Goal: Book appointment/travel/reservation

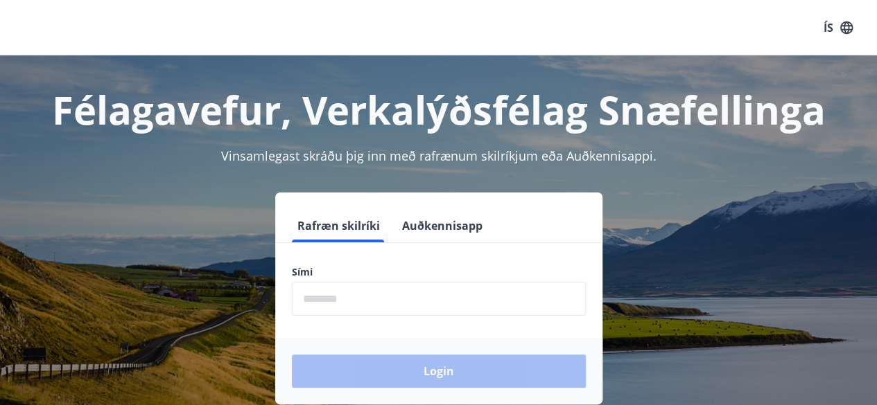
click at [384, 294] on input "phone" at bounding box center [439, 299] width 294 height 34
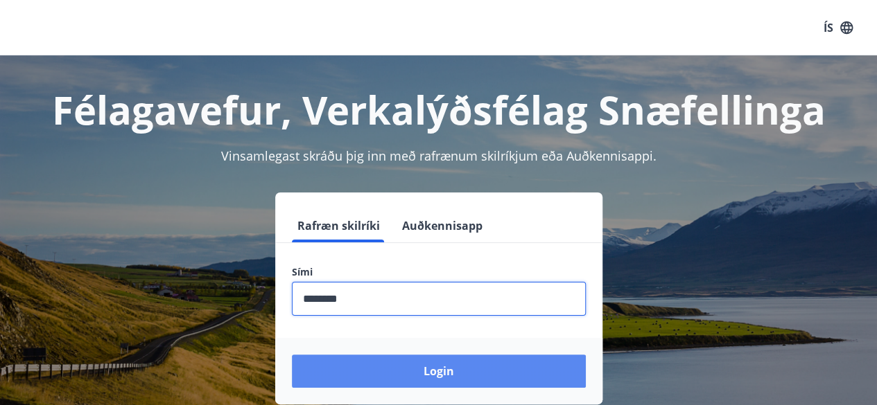
type input "********"
click at [502, 373] on button "Login" at bounding box center [439, 371] width 294 height 33
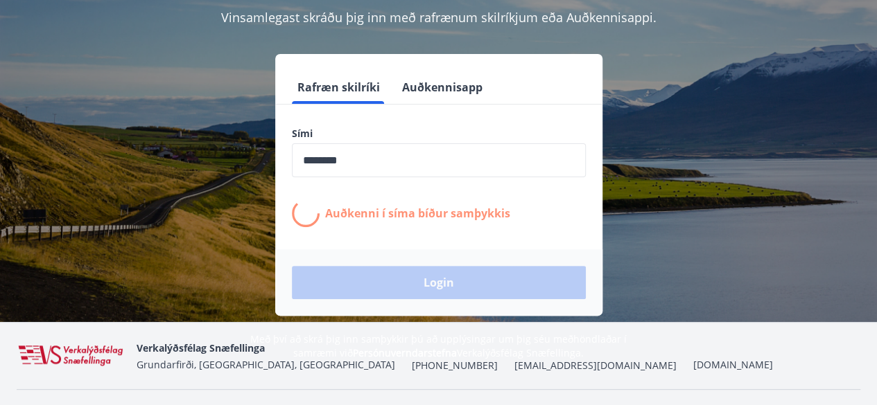
scroll to position [171, 0]
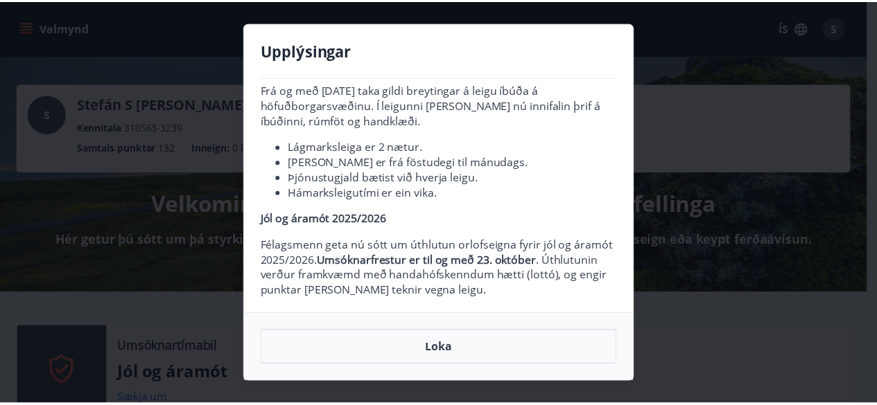
scroll to position [60, 0]
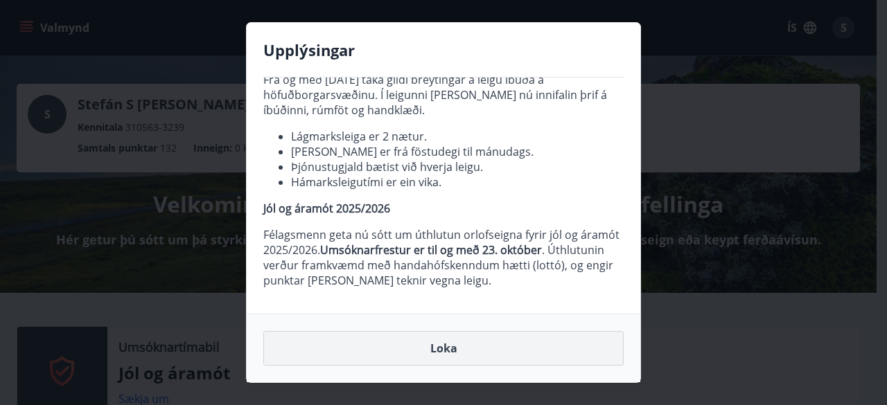
click at [485, 350] on button "Loka" at bounding box center [443, 348] width 360 height 35
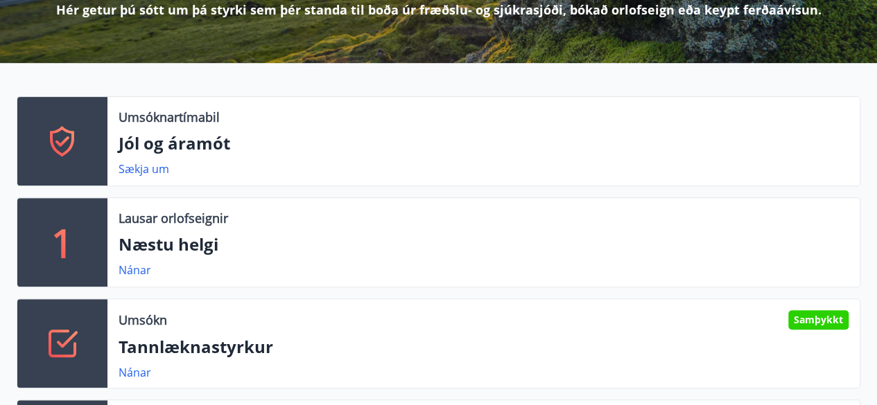
scroll to position [221, 0]
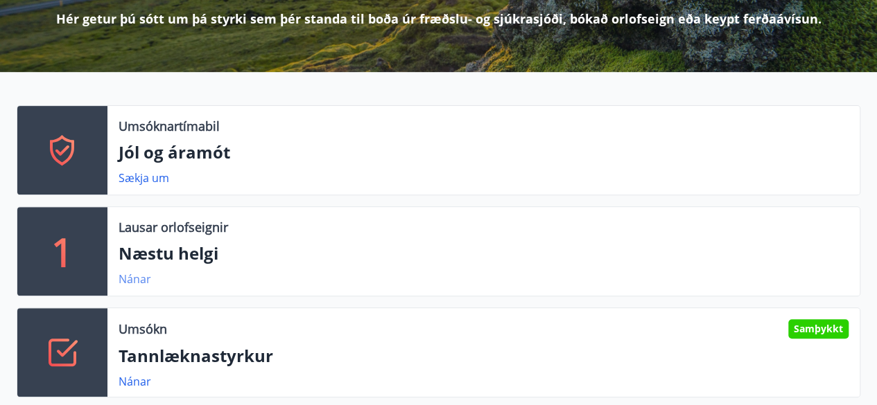
click at [150, 282] on link "Nánar" at bounding box center [134, 279] width 33 height 15
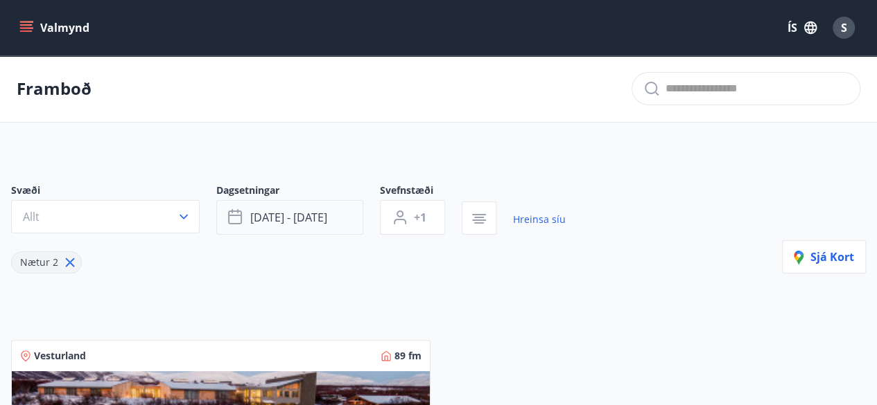
click at [256, 222] on span "[DATE] - [DATE]" at bounding box center [288, 217] width 77 height 15
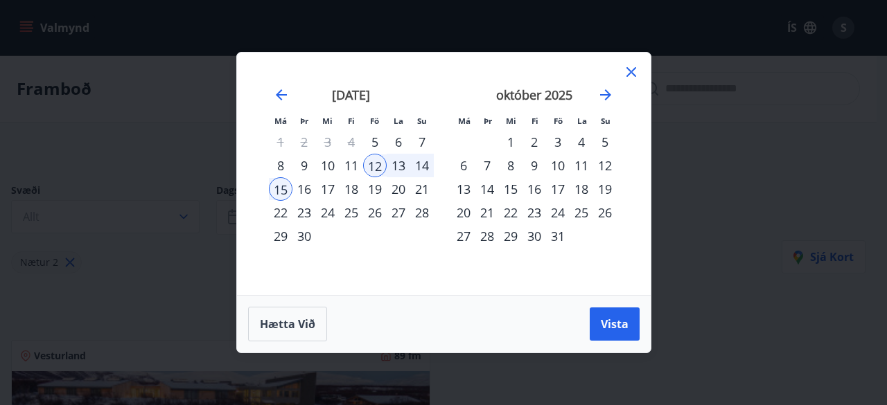
click at [385, 222] on div "26" at bounding box center [375, 213] width 24 height 24
click at [404, 217] on div "27" at bounding box center [399, 213] width 24 height 24
click at [423, 215] on div "28" at bounding box center [422, 213] width 24 height 24
click at [378, 217] on div "26" at bounding box center [375, 213] width 24 height 24
click at [396, 213] on div "27" at bounding box center [399, 213] width 24 height 24
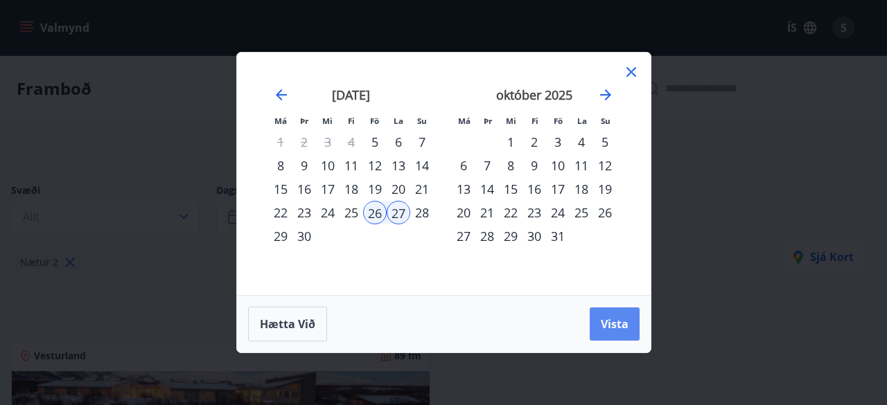
click at [616, 324] on span "Vista" at bounding box center [615, 324] width 28 height 15
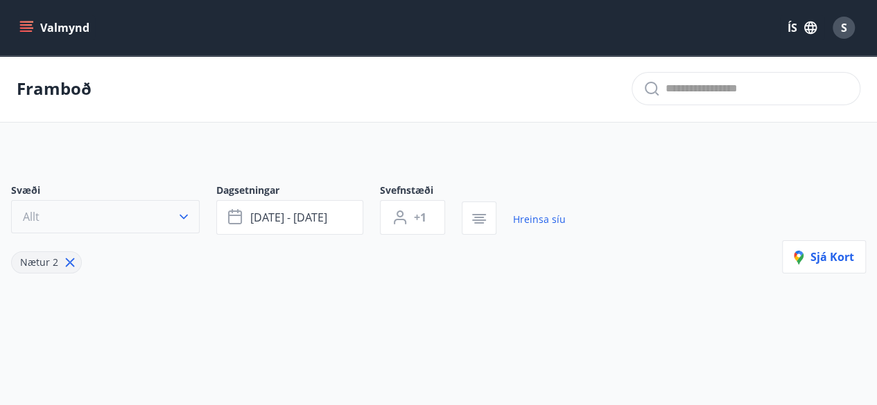
click at [187, 216] on icon "button" at bounding box center [184, 217] width 14 height 14
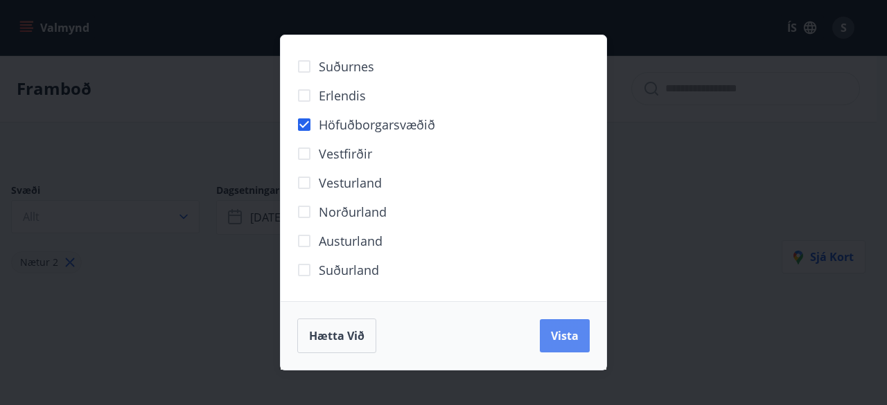
click at [568, 340] on span "Vista" at bounding box center [565, 335] width 28 height 15
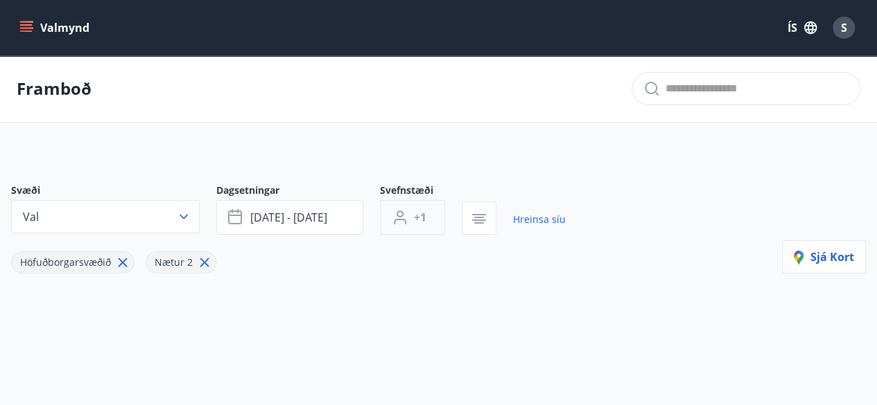
click at [430, 215] on button "+1" at bounding box center [412, 217] width 65 height 35
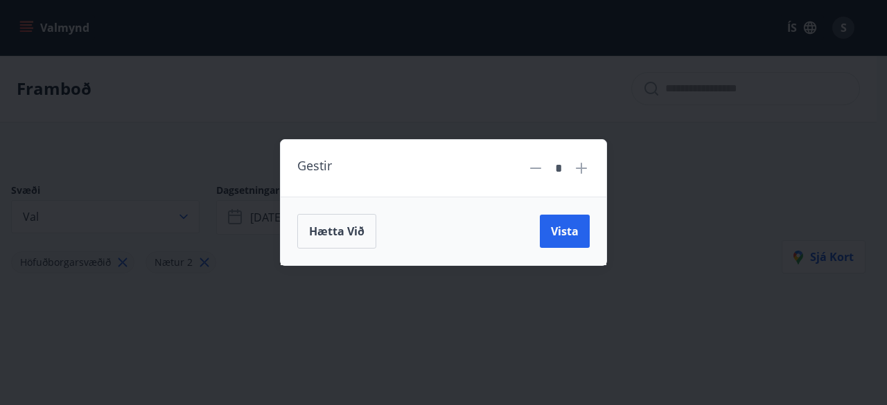
click at [585, 172] on icon at bounding box center [581, 168] width 17 height 17
click at [586, 171] on icon at bounding box center [581, 168] width 17 height 17
click at [586, 169] on icon at bounding box center [581, 168] width 11 height 11
type input "*"
click at [564, 232] on span "Vista" at bounding box center [565, 231] width 28 height 15
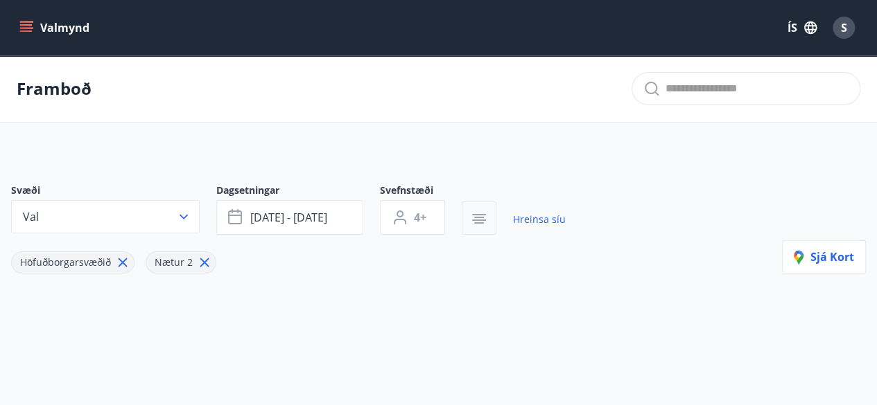
click at [478, 220] on icon "button" at bounding box center [479, 220] width 14 height 1
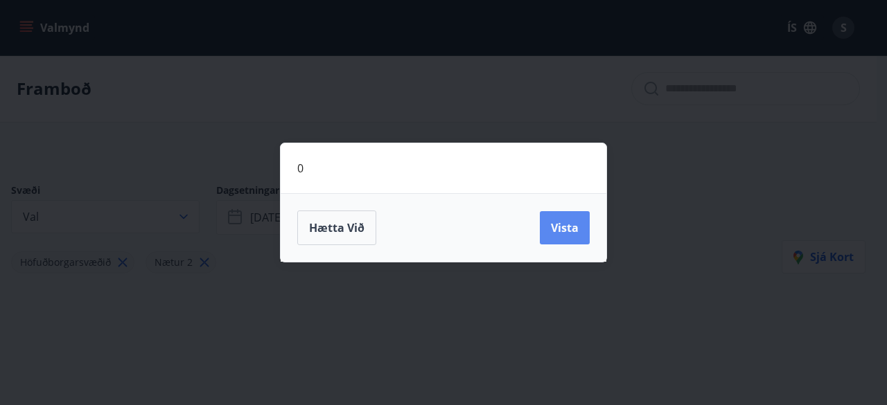
click at [571, 233] on span "Vista" at bounding box center [565, 227] width 28 height 15
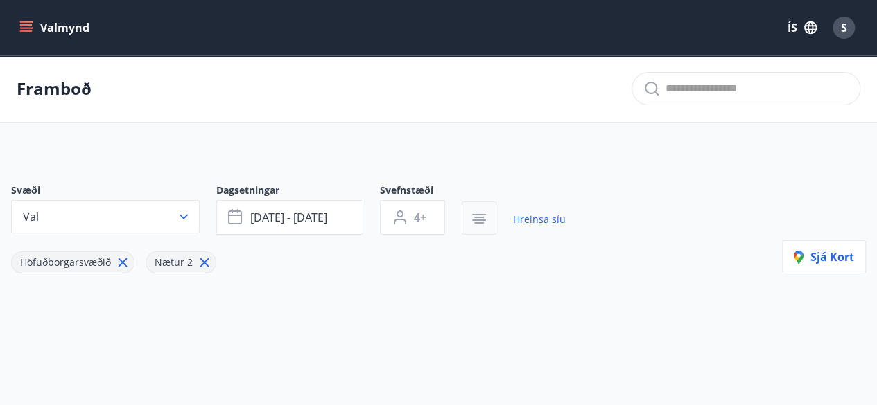
click at [479, 222] on icon "button" at bounding box center [479, 222] width 10 height 1
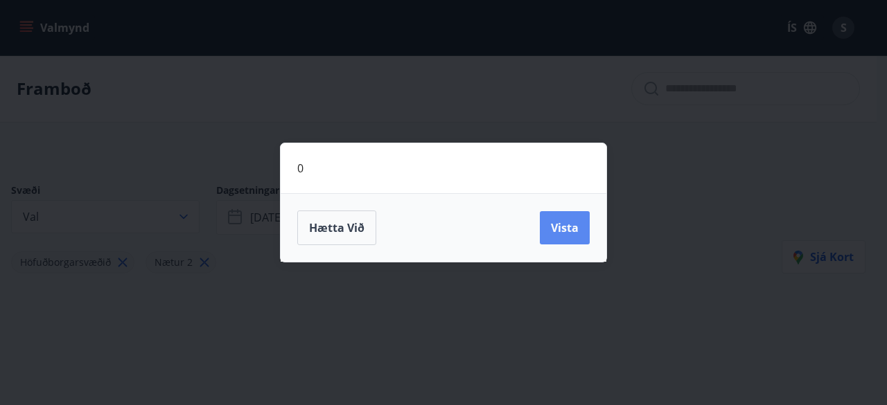
click at [565, 227] on span "Vista" at bounding box center [565, 227] width 28 height 15
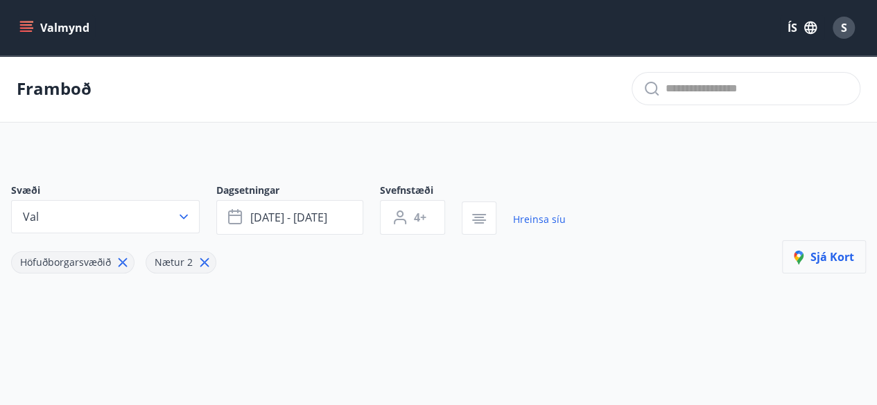
click at [826, 259] on span "Sjá kort" at bounding box center [823, 256] width 60 height 15
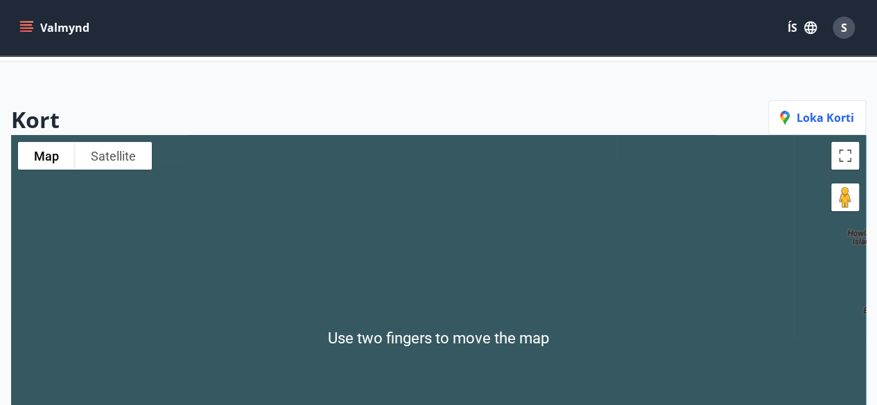
scroll to position [53, 0]
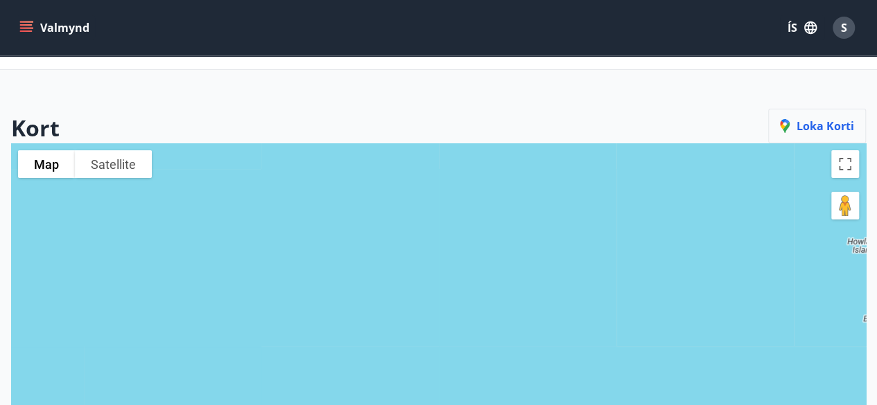
click at [827, 129] on span "Loka korti" at bounding box center [817, 125] width 74 height 15
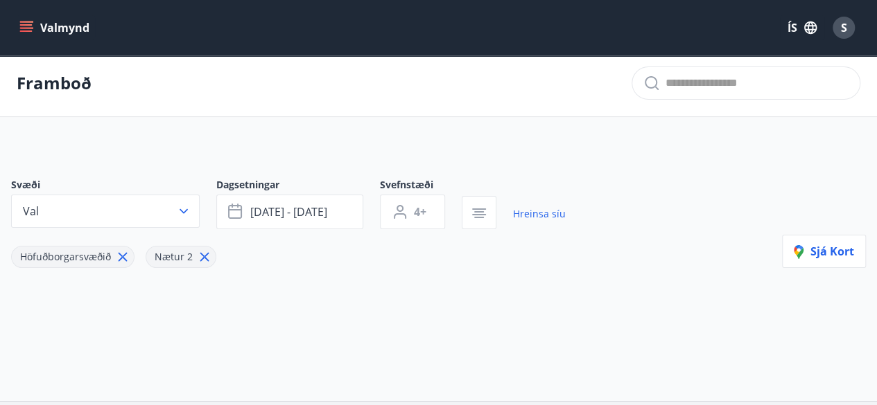
scroll to position [3, 0]
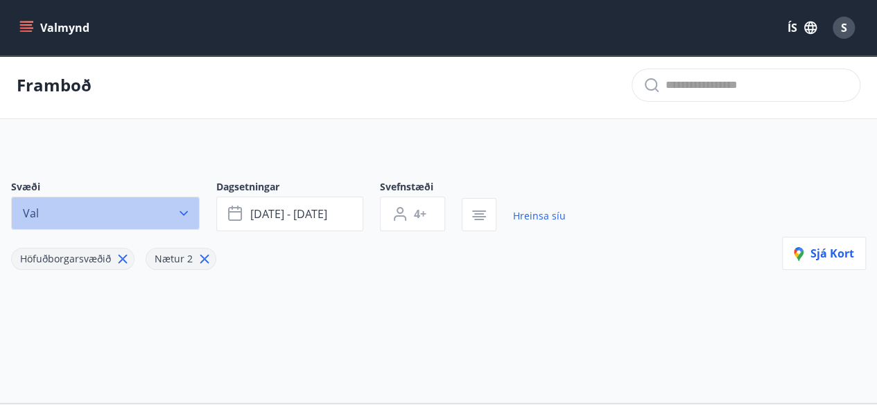
click at [188, 218] on icon "button" at bounding box center [184, 213] width 14 height 14
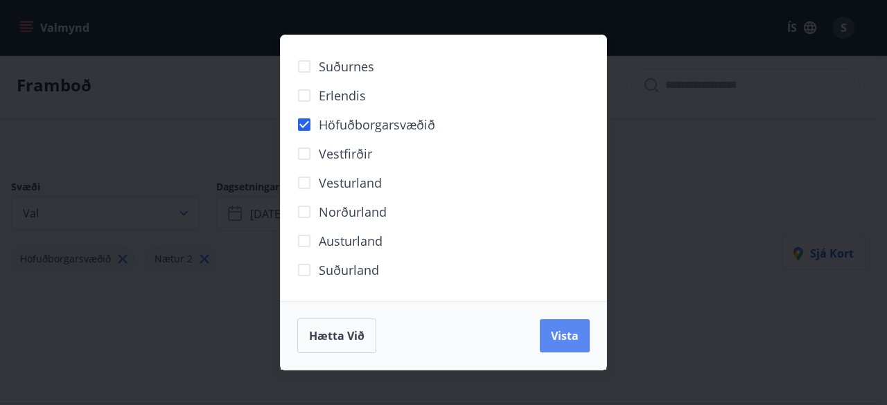
click at [565, 345] on button "Vista" at bounding box center [565, 335] width 50 height 33
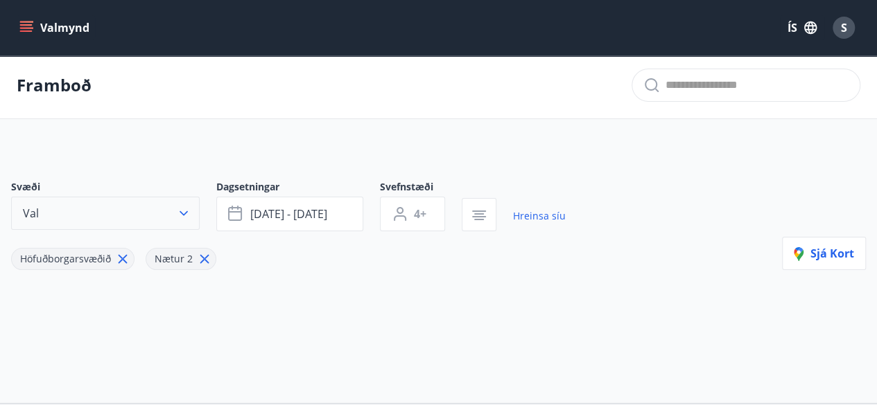
click at [181, 209] on icon "button" at bounding box center [184, 213] width 14 height 14
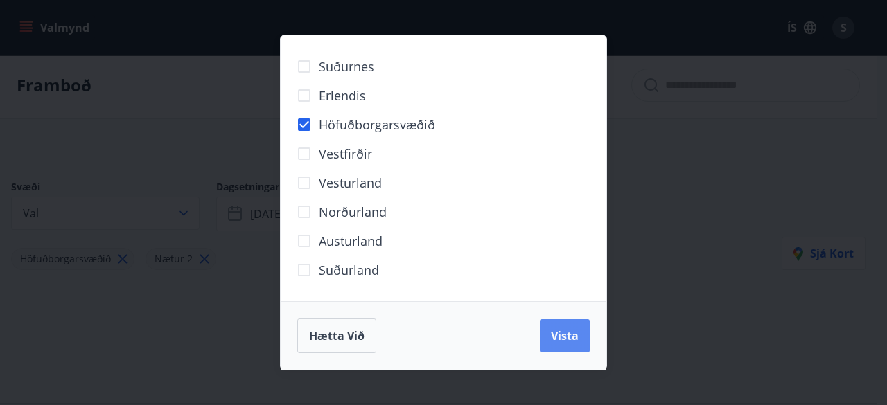
click at [565, 344] on button "Vista" at bounding box center [565, 335] width 50 height 33
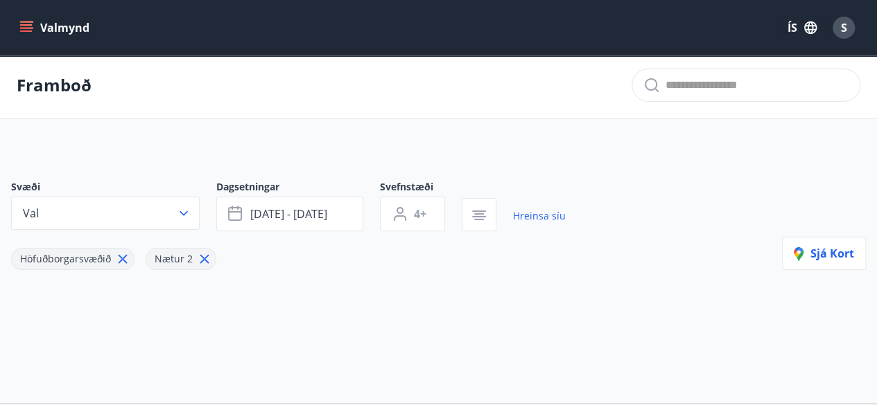
scroll to position [0, 0]
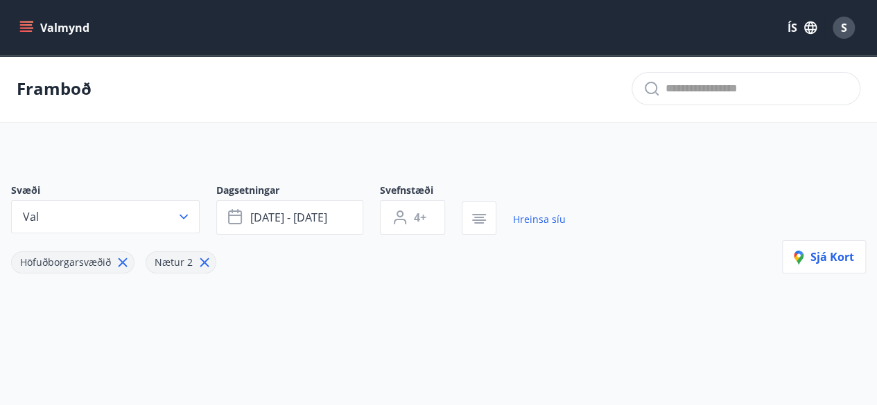
click at [36, 26] on button "Valmynd" at bounding box center [56, 27] width 78 height 25
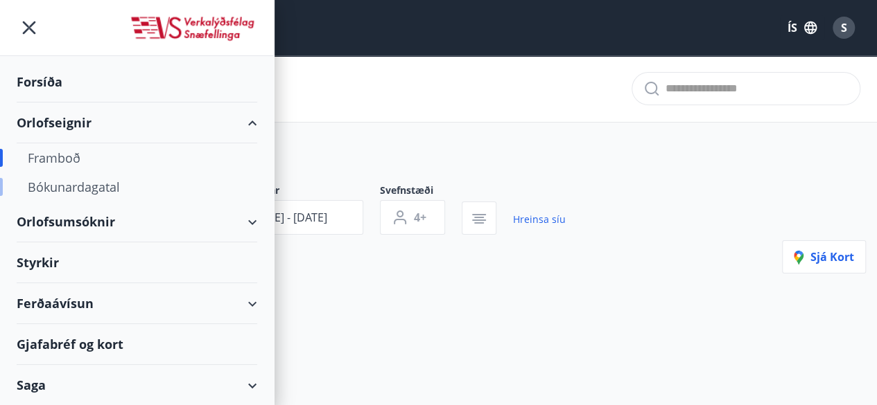
click at [101, 191] on div "Bókunardagatal" at bounding box center [137, 187] width 218 height 29
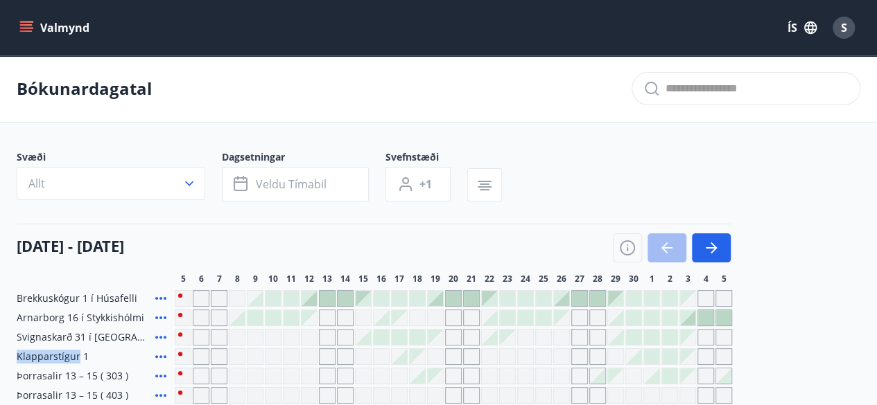
click at [843, 369] on div "Brekkuskógur 1 í Húsafelli Arnarborg 16 í Stykkishólmi Svignaskarð 31 í Borgarf…" at bounding box center [438, 366] width 843 height 152
click at [627, 249] on icon "button" at bounding box center [626, 249] width 1 height 4
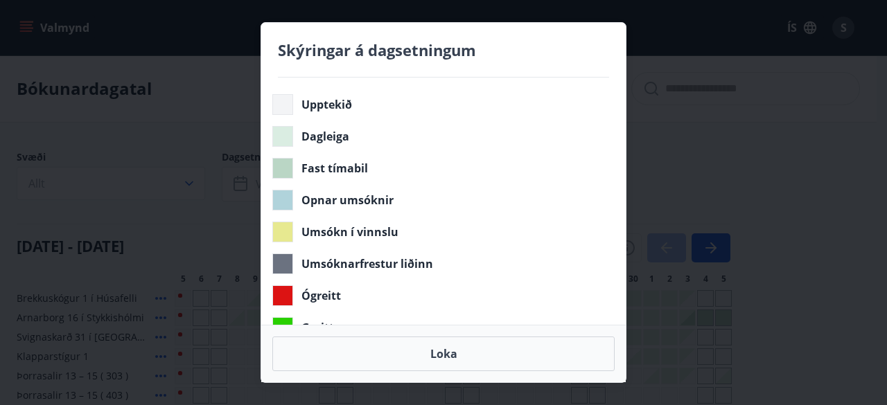
click at [674, 151] on div "Skýringar á dagsetningum Upptekið Dagleiga Fast tímabil Opnar umsóknir Umsókn í…" at bounding box center [443, 202] width 887 height 405
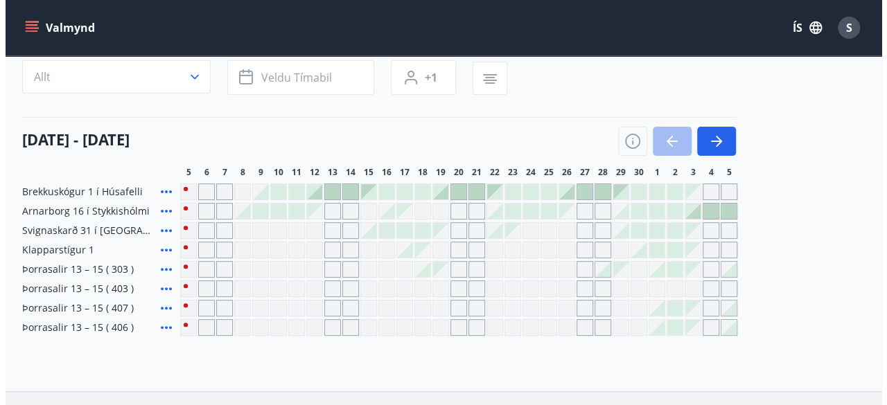
scroll to position [108, 0]
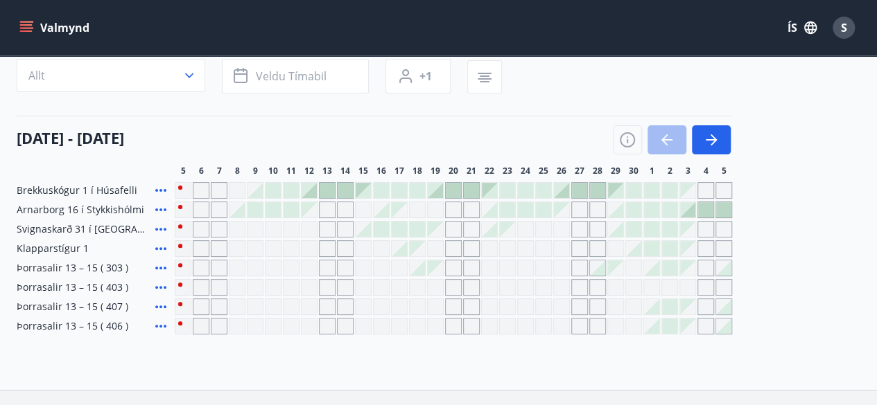
click at [565, 267] on div "Gráir dagar eru ekki bókanlegir" at bounding box center [561, 268] width 17 height 17
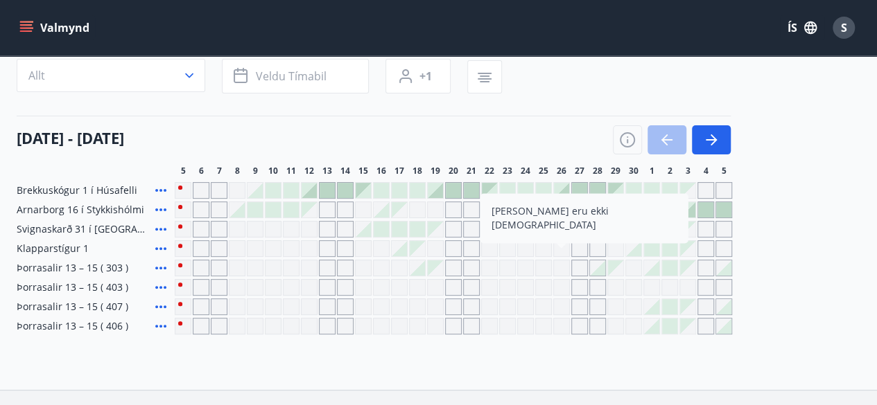
click at [568, 270] on div "Gráir dagar eru ekki bókanlegir" at bounding box center [561, 268] width 17 height 17
click at [785, 247] on div "Brekkuskógur 1 í Húsafelli Arnarborg 16 í Stykkishólmi Svignaskarð 31 í Borgarf…" at bounding box center [438, 258] width 843 height 152
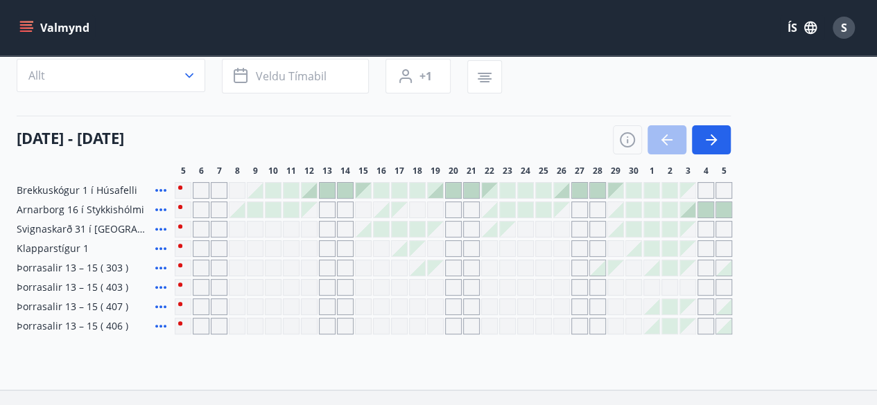
click at [785, 247] on div "Brekkuskógur 1 í Húsafelli Arnarborg 16 í Stykkishólmi Svignaskarð 31 í Borgarf…" at bounding box center [438, 258] width 843 height 152
click at [292, 80] on span "Veldu tímabil" at bounding box center [291, 76] width 71 height 15
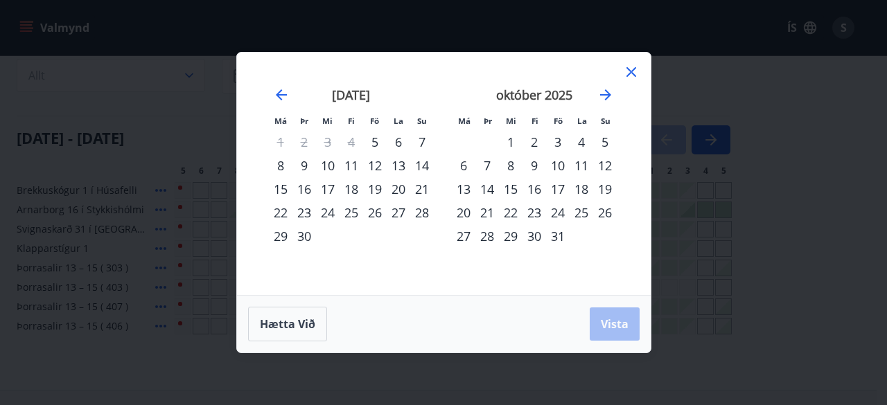
click at [376, 219] on div "26" at bounding box center [375, 213] width 24 height 24
click at [398, 215] on div "27" at bounding box center [399, 213] width 24 height 24
click at [618, 326] on span "Vista" at bounding box center [615, 324] width 28 height 15
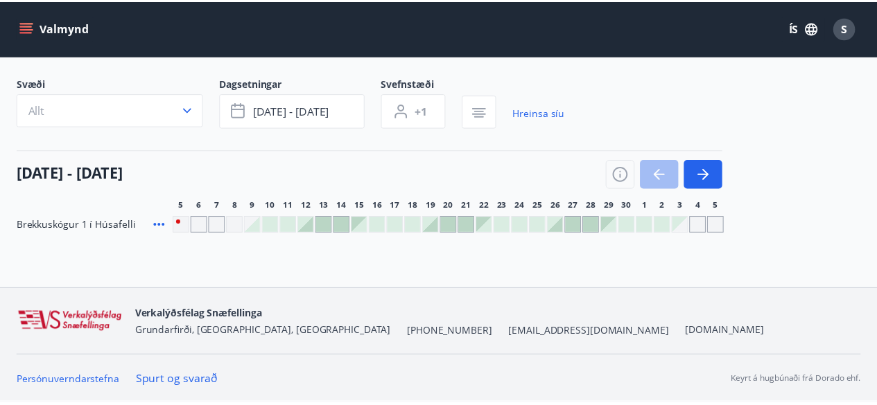
scroll to position [72, 0]
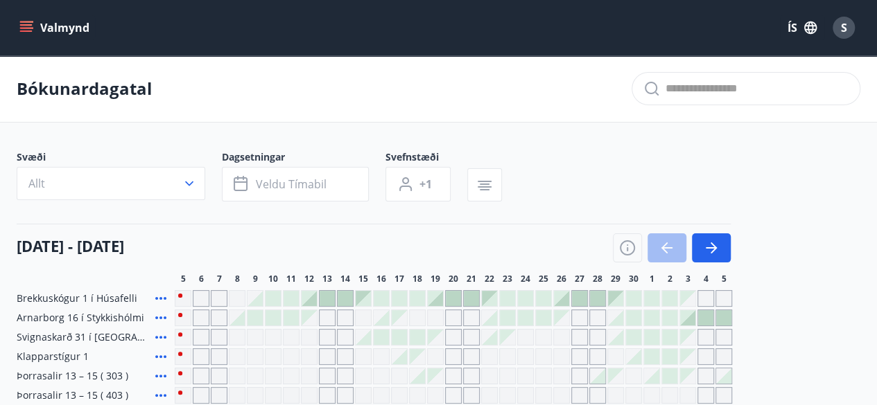
click at [25, 25] on icon "menu" at bounding box center [26, 24] width 12 height 1
click at [797, 167] on div "Svæði Allt Dagsetningar Veldu tímabil Svefnstæði +1" at bounding box center [438, 178] width 843 height 57
click at [715, 248] on icon "button" at bounding box center [713, 248] width 6 height 11
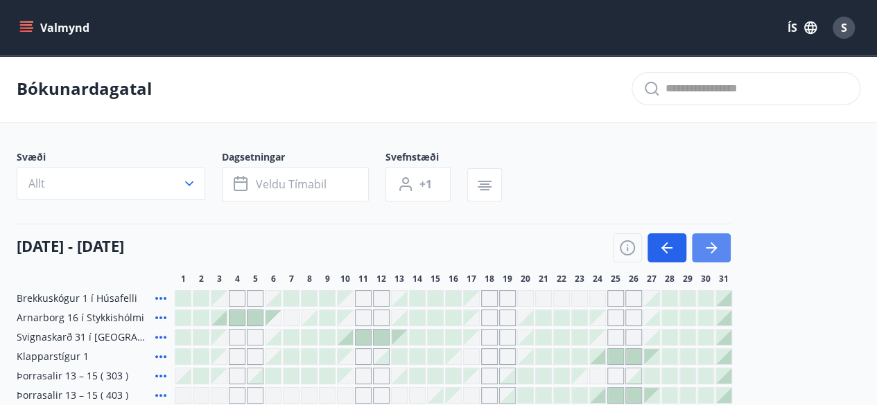
click at [713, 247] on icon "button" at bounding box center [710, 247] width 11 height 1
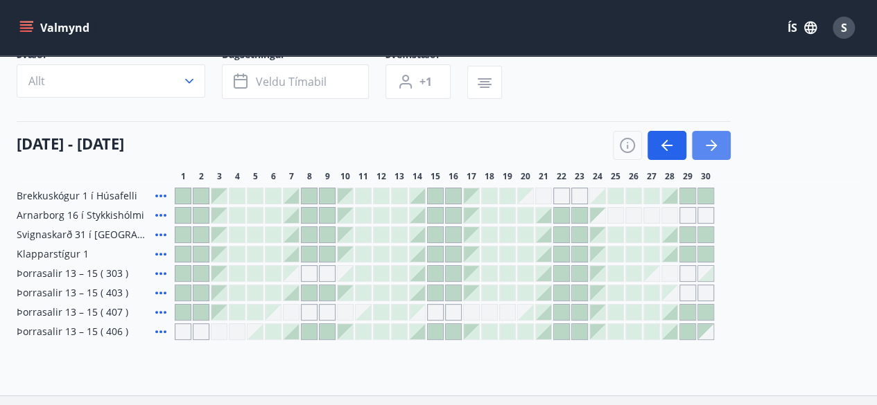
scroll to position [103, 0]
click at [706, 147] on icon "button" at bounding box center [711, 145] width 17 height 17
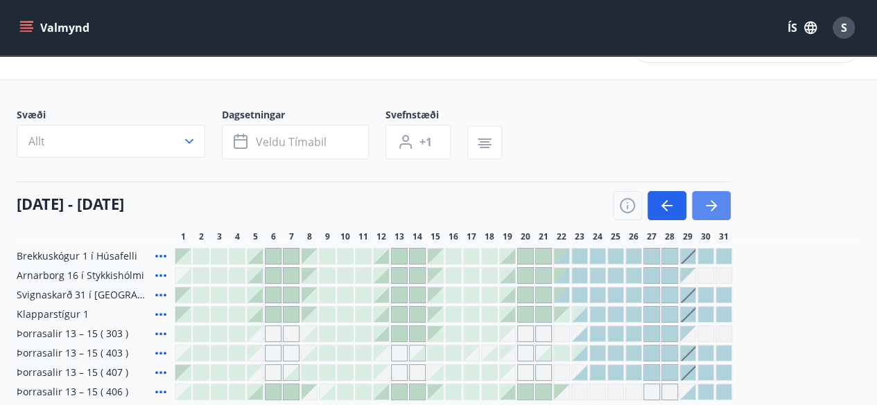
scroll to position [0, 0]
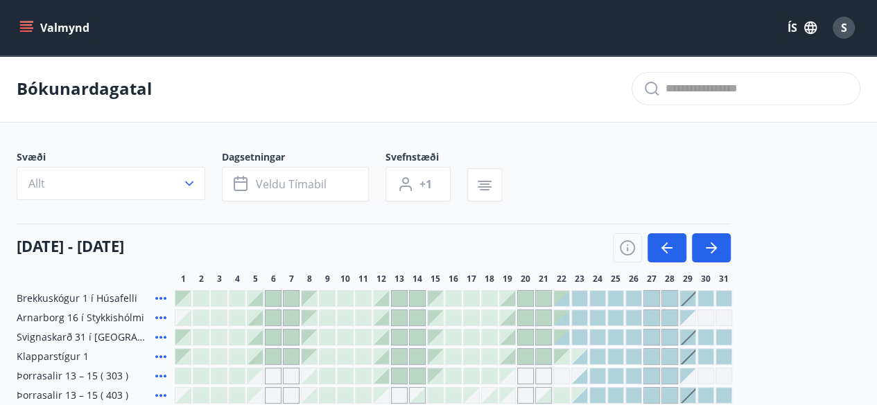
click at [30, 26] on icon "menu" at bounding box center [26, 28] width 14 height 14
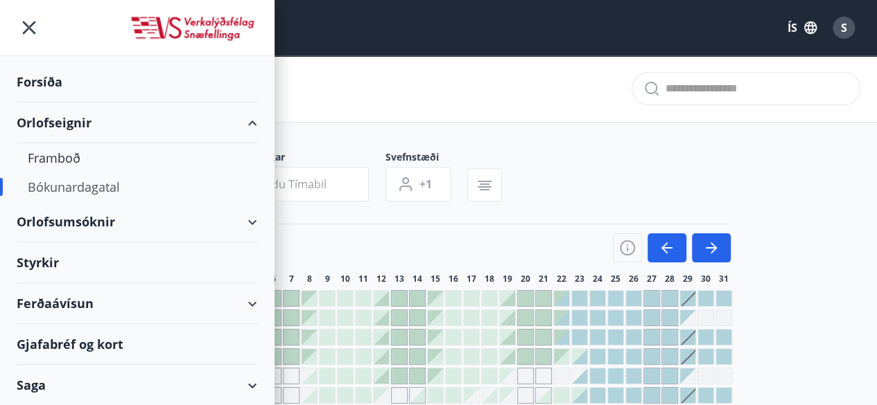
click at [121, 79] on div "Forsíða" at bounding box center [137, 82] width 240 height 41
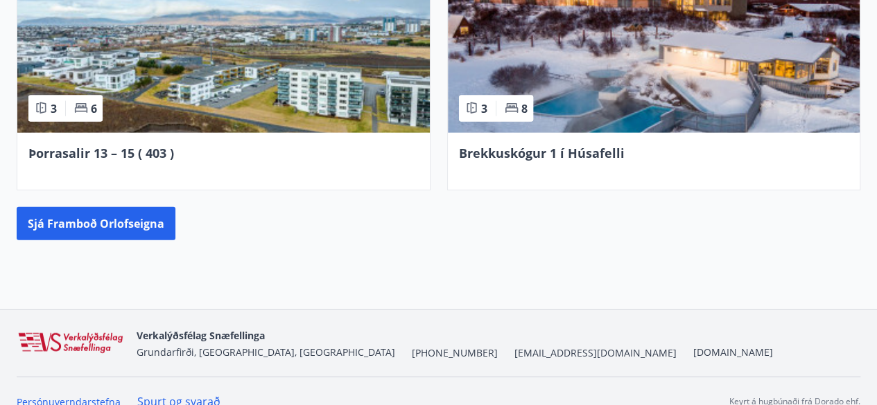
scroll to position [1527, 0]
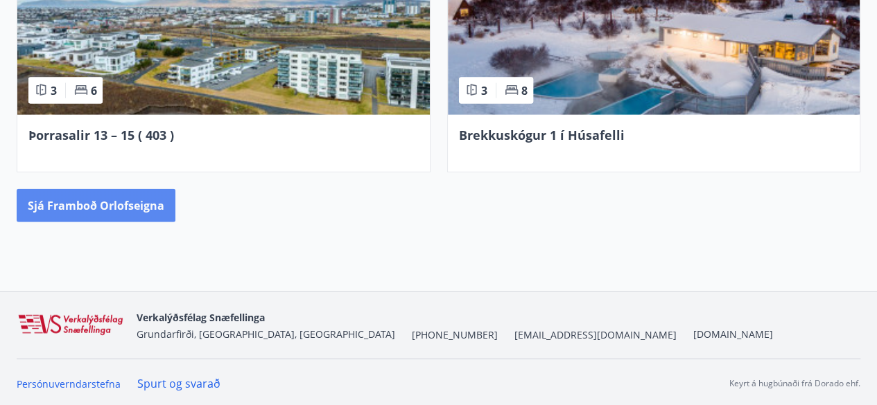
click at [150, 200] on button "Sjá framboð orlofseigna" at bounding box center [96, 205] width 159 height 33
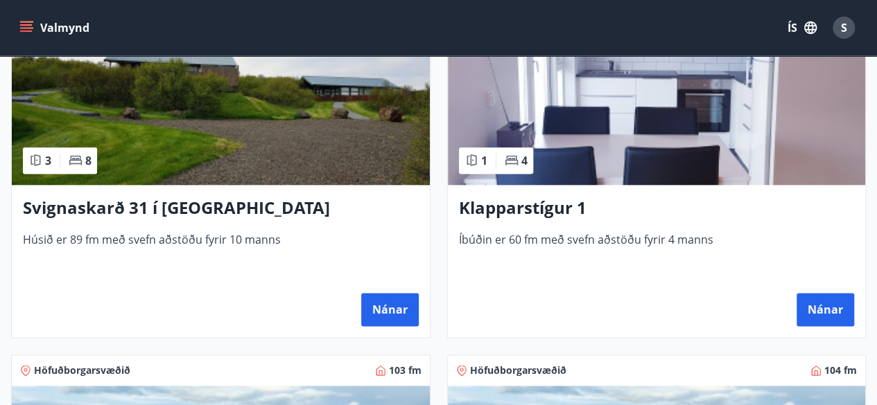
scroll to position [704, 0]
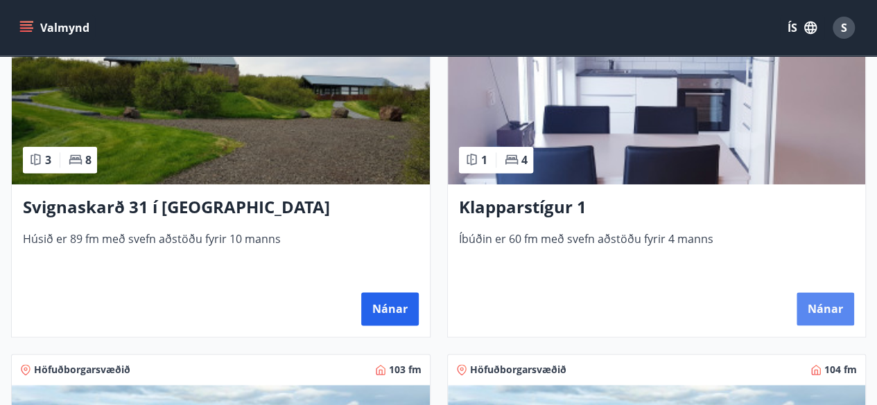
click at [825, 310] on button "Nánar" at bounding box center [825, 308] width 58 height 33
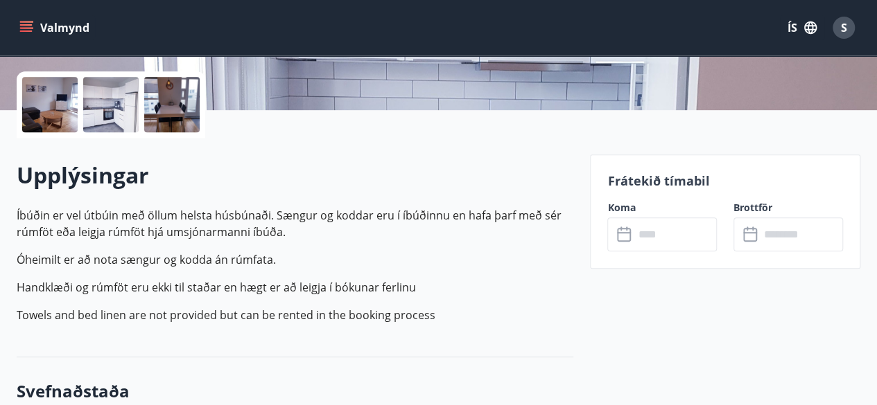
scroll to position [306, 0]
click at [667, 238] on input "text" at bounding box center [674, 234] width 83 height 34
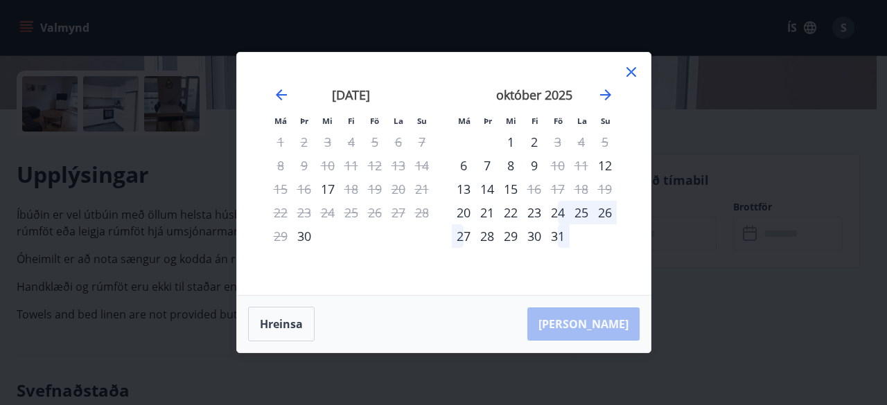
click at [635, 72] on icon at bounding box center [631, 72] width 17 height 17
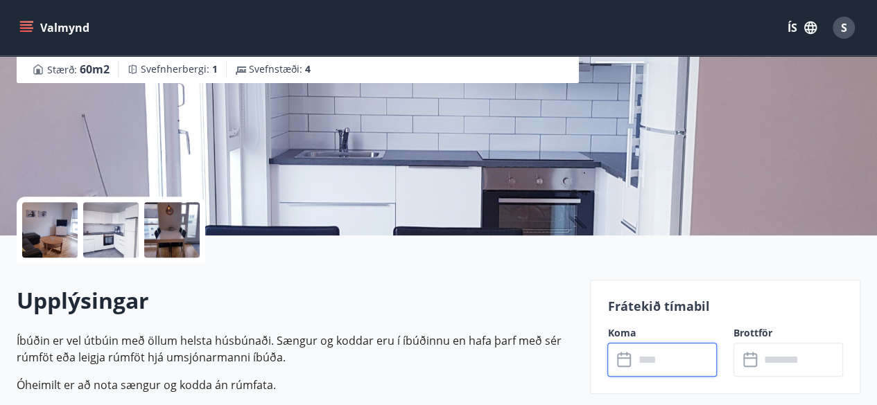
scroll to position [0, 0]
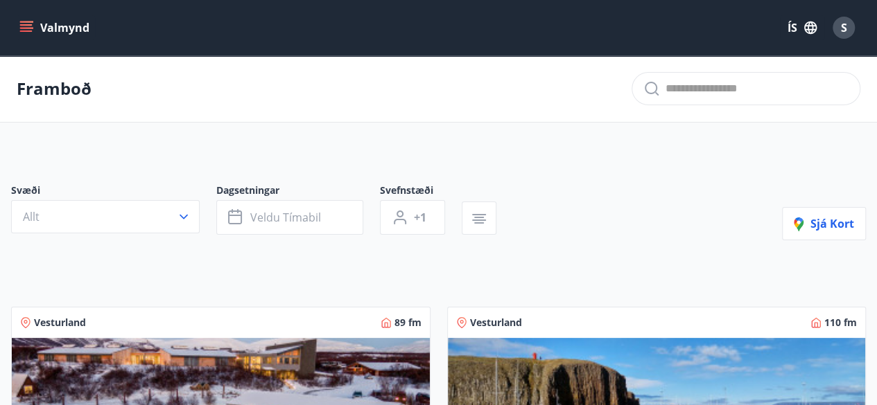
click at [32, 29] on icon "menu" at bounding box center [26, 28] width 14 height 14
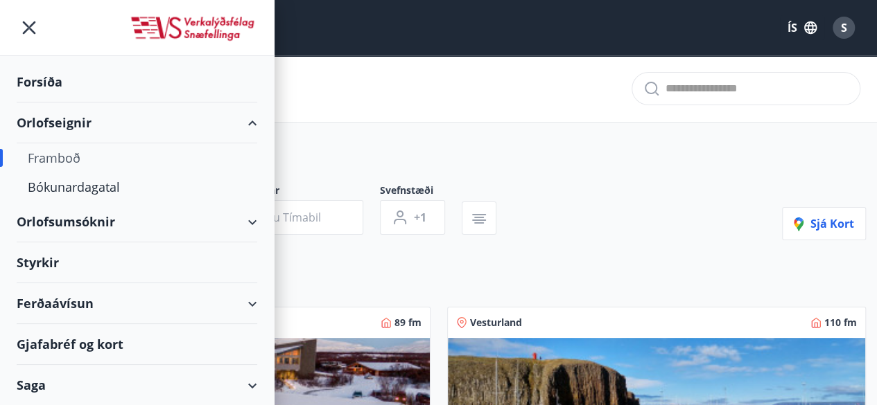
click at [200, 137] on div "Orlofseignir" at bounding box center [137, 123] width 240 height 41
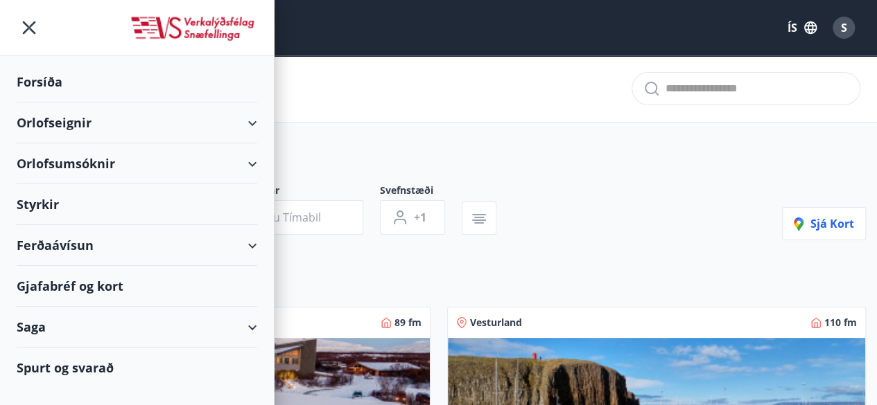
click at [189, 125] on div "Orlofseignir" at bounding box center [137, 123] width 240 height 41
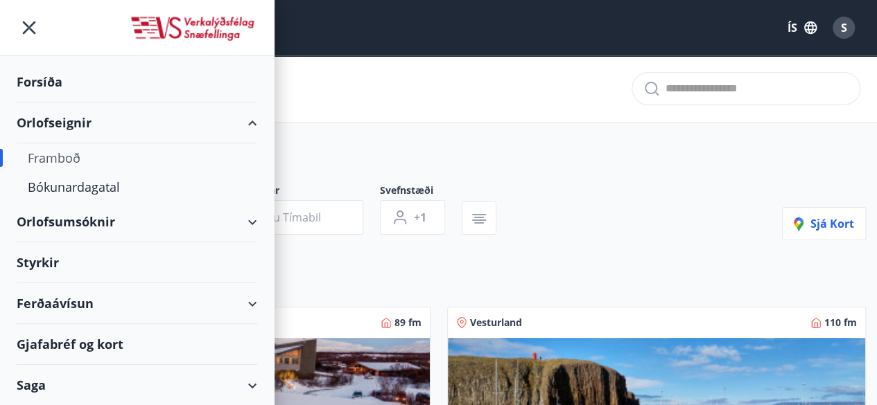
click at [85, 84] on div "Forsíða" at bounding box center [137, 82] width 240 height 41
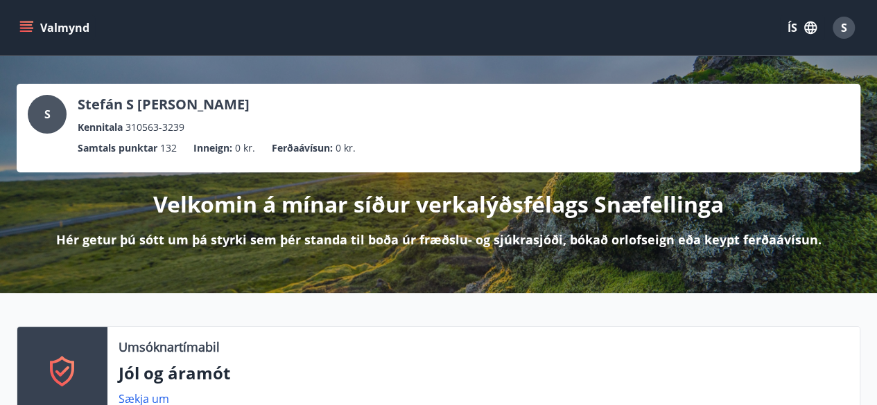
click at [842, 29] on span "S" at bounding box center [844, 27] width 6 height 15
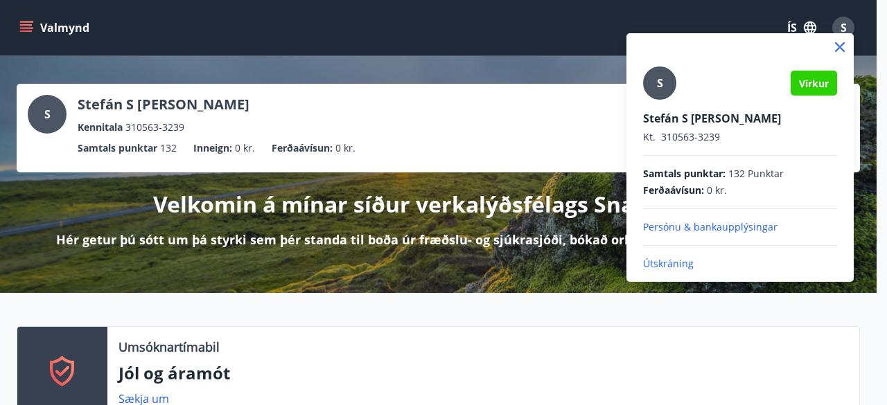
click at [695, 267] on p "Útskráning" at bounding box center [740, 264] width 194 height 14
